Goal: Check status: Check status

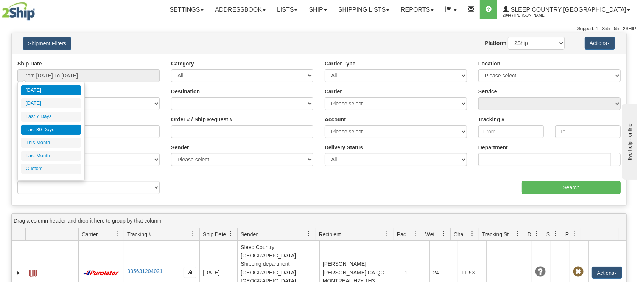
click at [58, 126] on li "Last 30 Days" at bounding box center [51, 130] width 61 height 10
type input "From [DATE] To [DATE]"
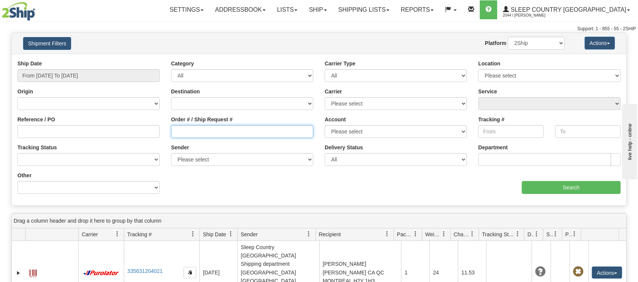
click at [187, 132] on input "Order # / Ship Request #" at bounding box center [242, 131] width 142 height 13
type input "9000H971728"
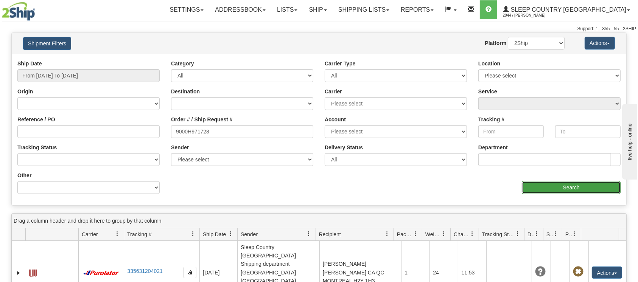
click at [550, 186] on input "Search" at bounding box center [571, 187] width 99 height 13
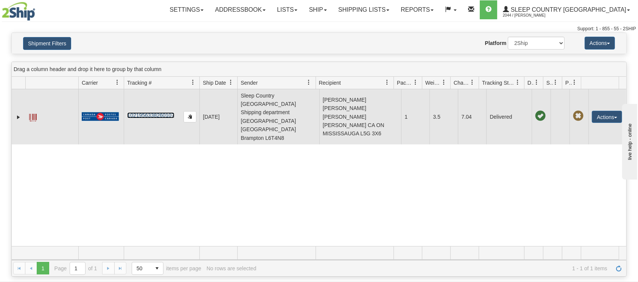
click at [140, 112] on link "1021956338260107" at bounding box center [150, 115] width 47 height 6
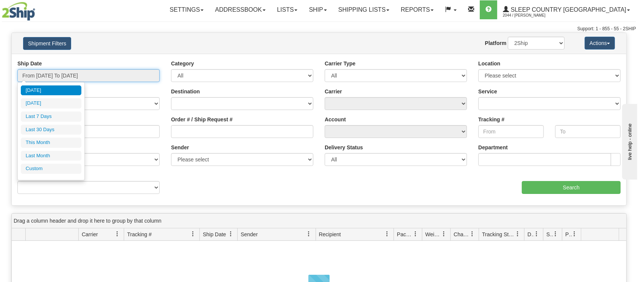
click at [83, 73] on input "From [DATE] To [DATE]" at bounding box center [88, 75] width 142 height 13
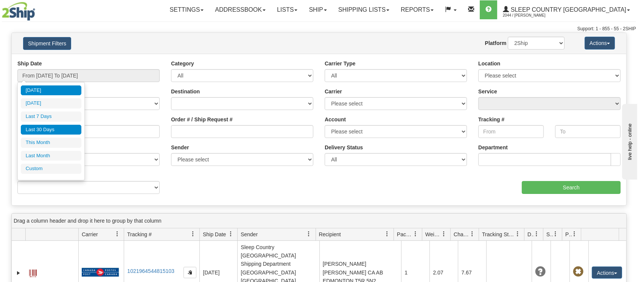
click at [43, 132] on li "Last 30 Days" at bounding box center [51, 130] width 61 height 10
type input "From [DATE] To [DATE]"
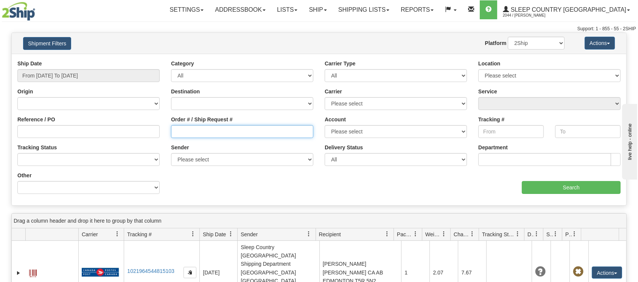
click at [181, 130] on input "Order # / Ship Request #" at bounding box center [242, 131] width 142 height 13
type input "9007H976691"
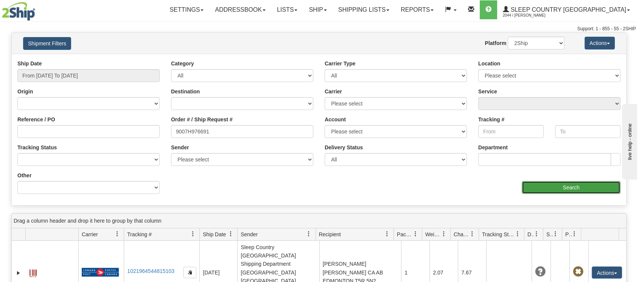
click at [575, 185] on input "Search" at bounding box center [571, 187] width 99 height 13
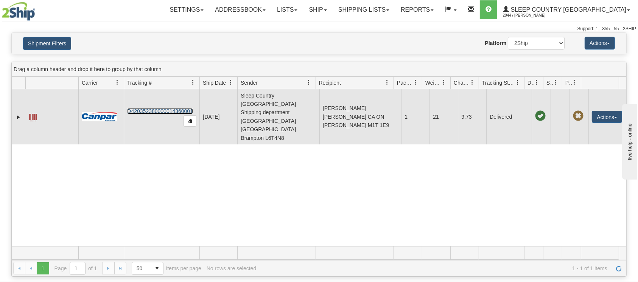
click at [143, 108] on link "D420352380000014360001" at bounding box center [160, 111] width 66 height 6
